Goal: Complete application form

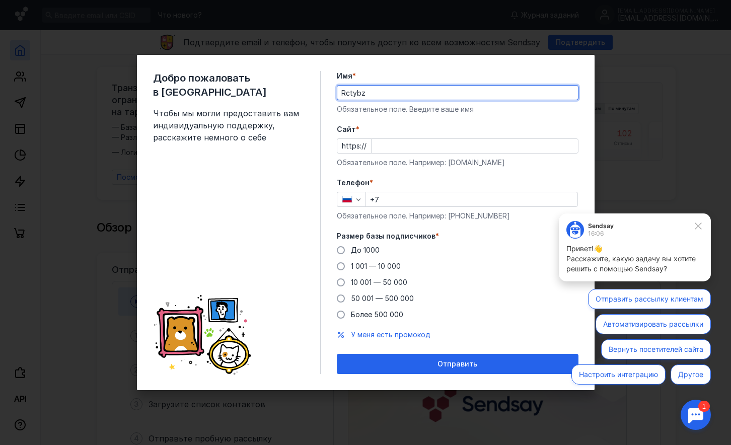
type input "Rctybz"
click at [403, 149] on input "Cайт *" at bounding box center [475, 146] width 207 height 14
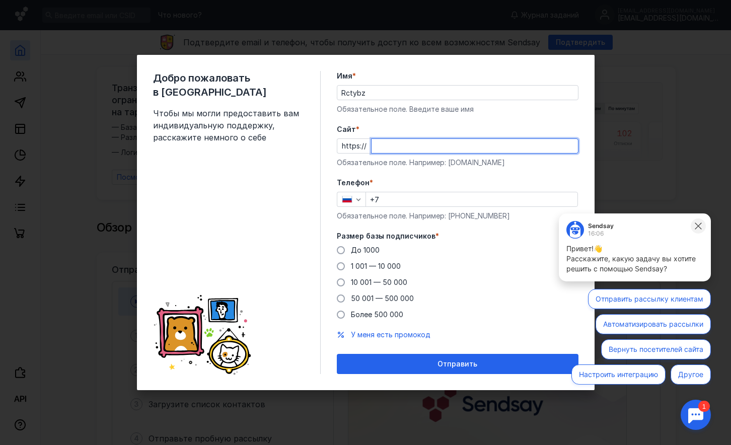
click at [701, 225] on icon at bounding box center [698, 226] width 9 height 9
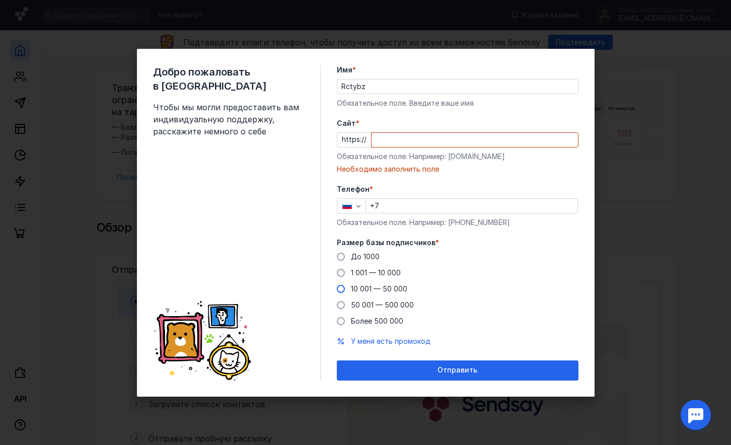
click at [384, 292] on span "10 001 — 50 000" at bounding box center [379, 289] width 56 height 9
click at [0, 0] on input "10 001 — 50 000" at bounding box center [0, 0] width 0 height 0
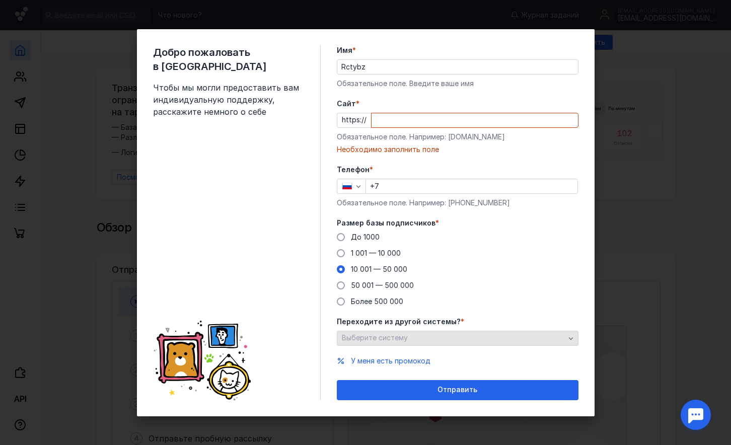
click at [395, 336] on span "Выберите систему" at bounding box center [375, 337] width 66 height 9
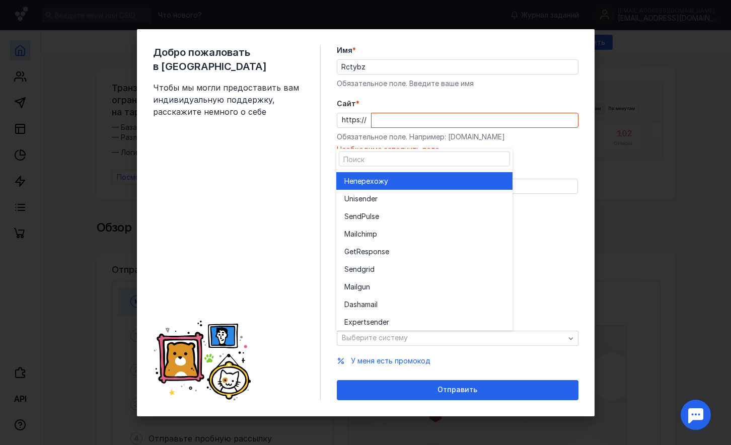
click at [464, 180] on div "Не перехожу" at bounding box center [425, 181] width 160 height 10
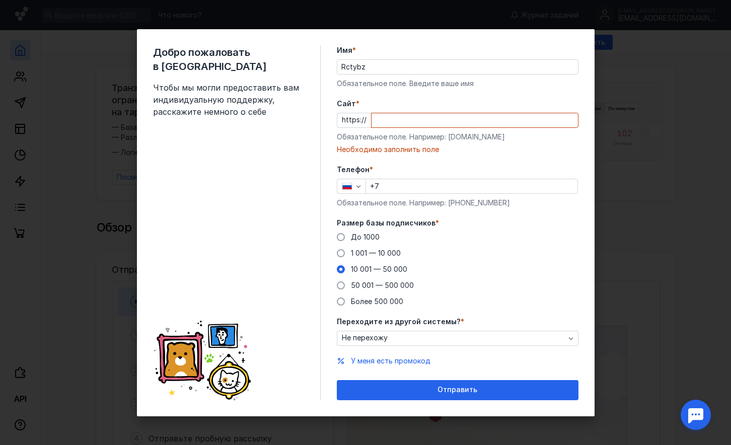
click at [642, 91] on div "Добро пожаловать в Sendsay Чтобы мы могли предоставить вам индивидуальную подде…" at bounding box center [365, 222] width 731 height 445
